Goal: Register for event/course

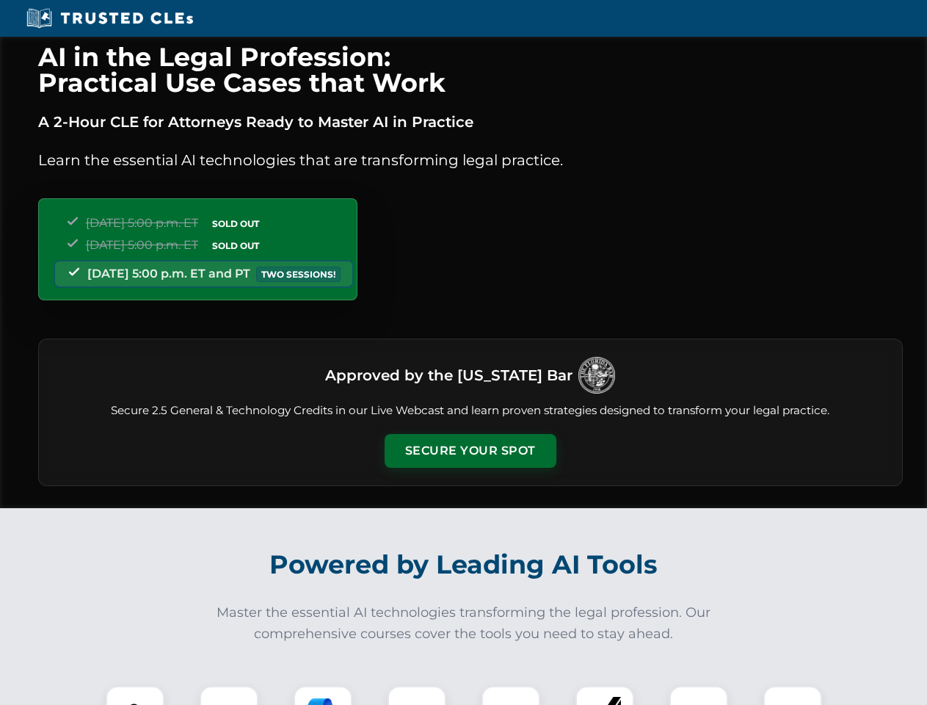
click at [470, 451] on button "Secure Your Spot" at bounding box center [471, 451] width 172 height 34
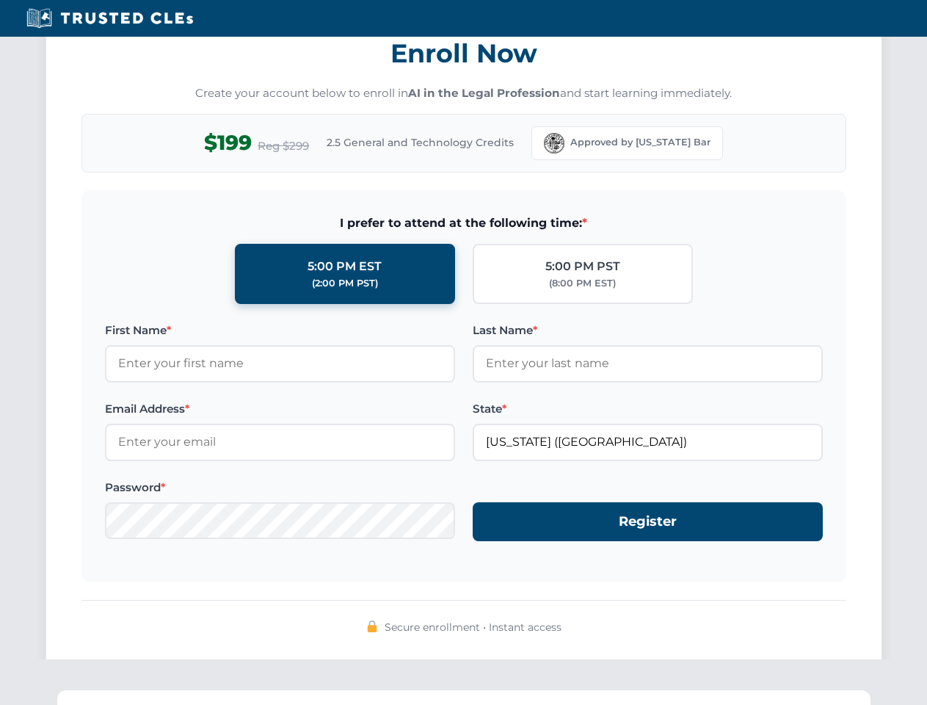
scroll to position [1441, 0]
